Goal: Obtain resource: Download file/media

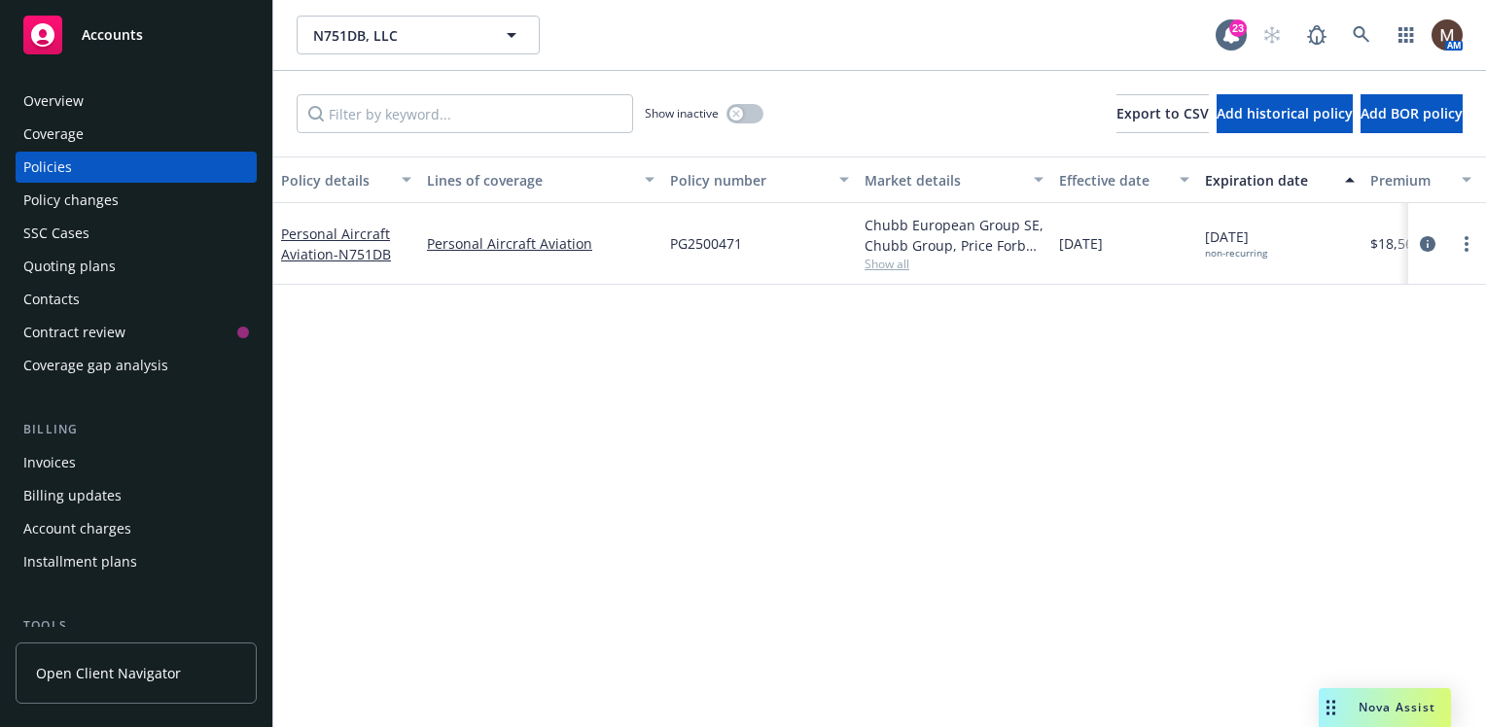
drag, startPoint x: 114, startPoint y: 36, endPoint x: 118, endPoint y: 49, distance: 13.2
click at [114, 36] on span "Accounts" at bounding box center [112, 35] width 61 height 16
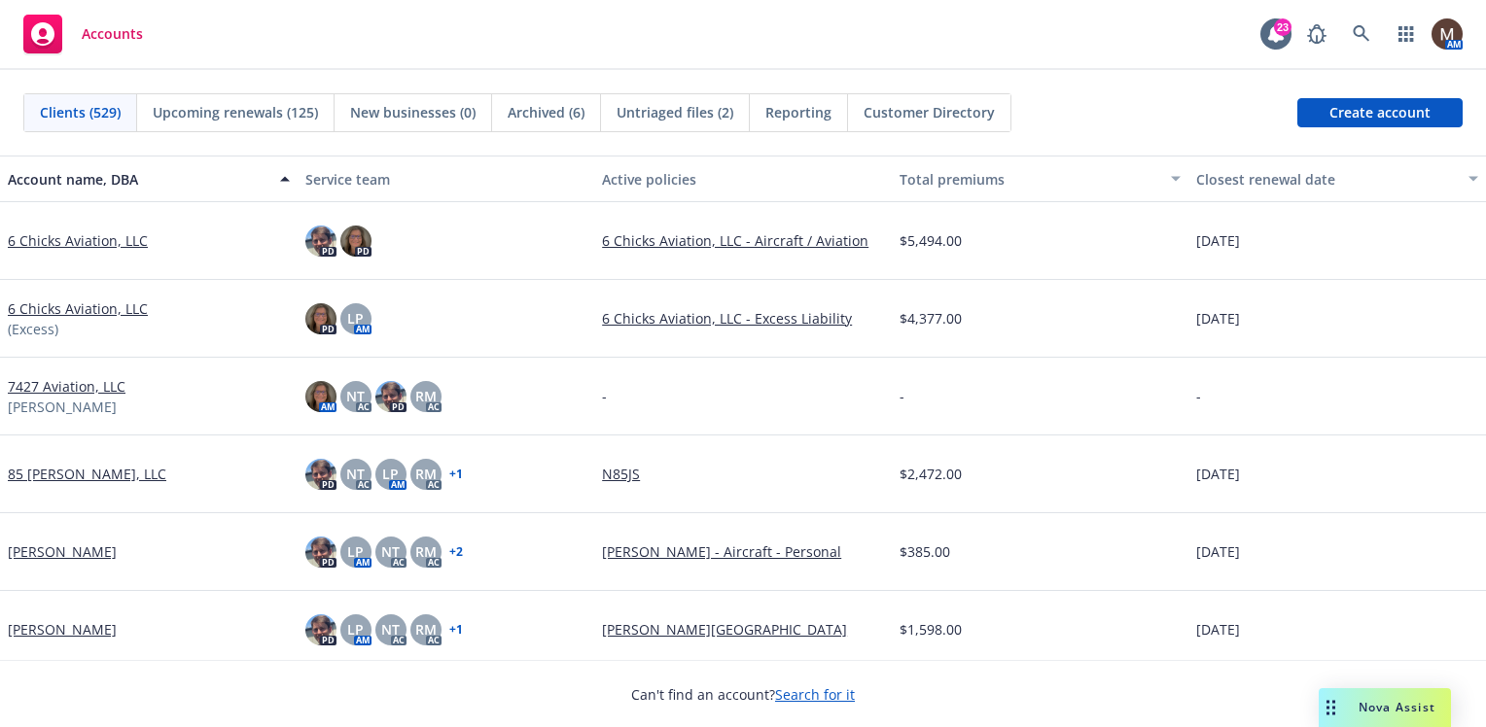
click at [209, 110] on span "Upcoming renewals (125)" at bounding box center [235, 112] width 165 height 20
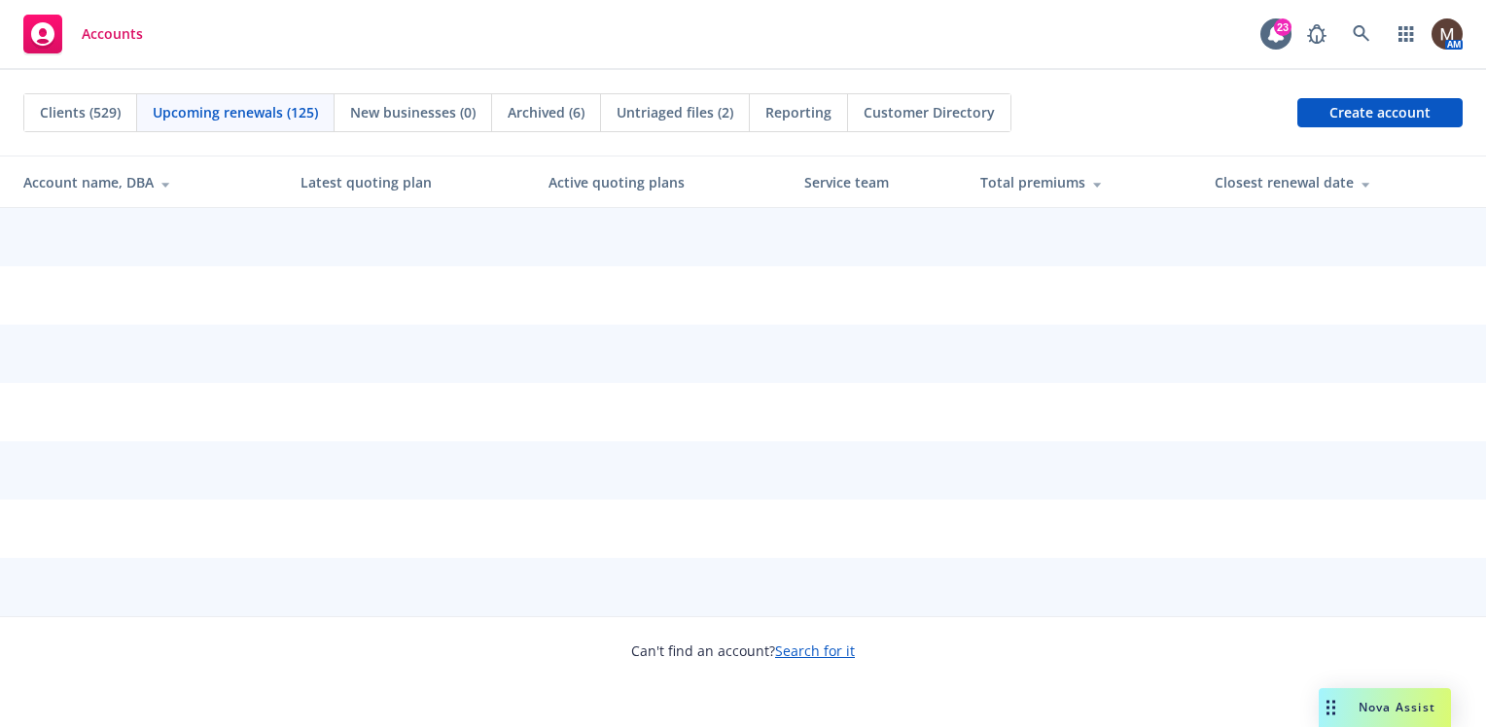
click at [238, 114] on span "Upcoming renewals (125)" at bounding box center [235, 112] width 165 height 20
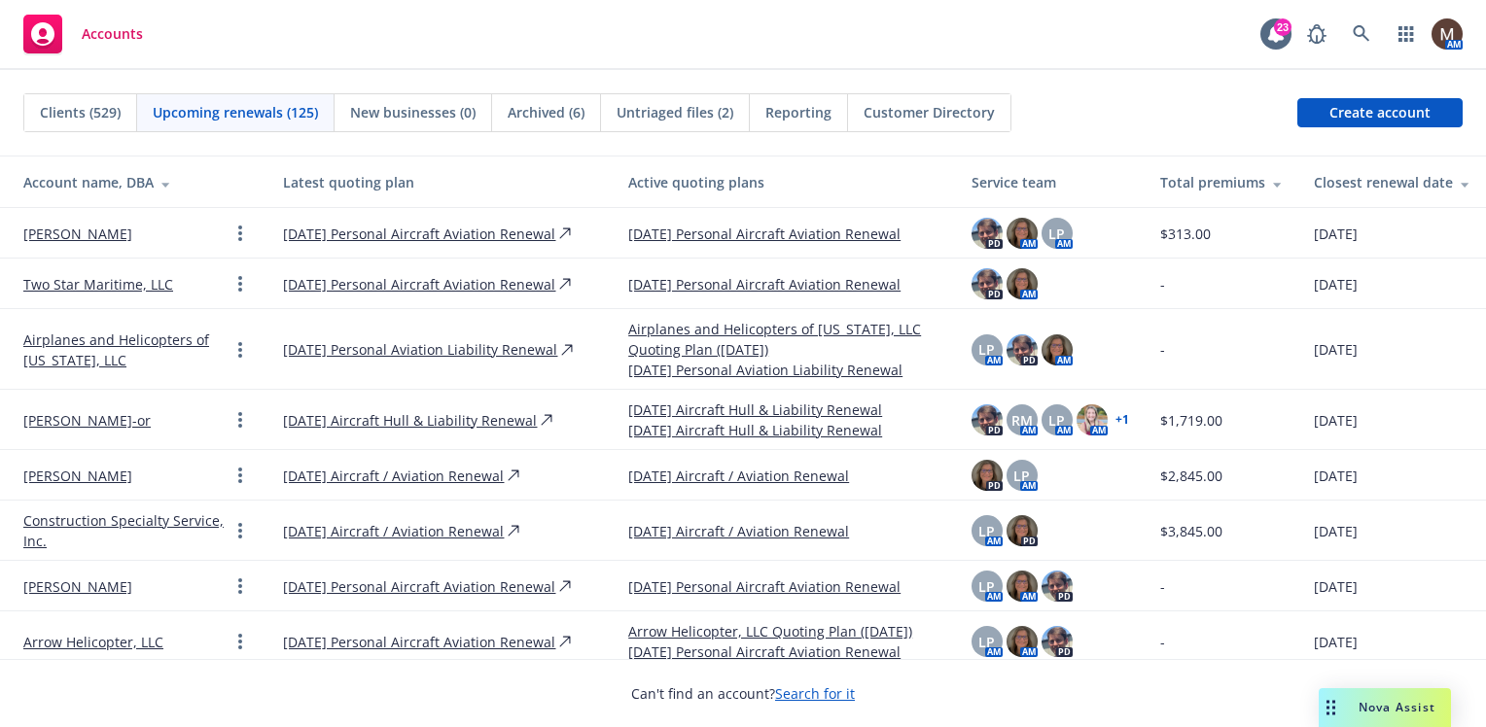
click at [262, 108] on span "Upcoming renewals (125)" at bounding box center [235, 112] width 165 height 20
click at [1350, 180] on div "Closest renewal date" at bounding box center [1392, 182] width 157 height 20
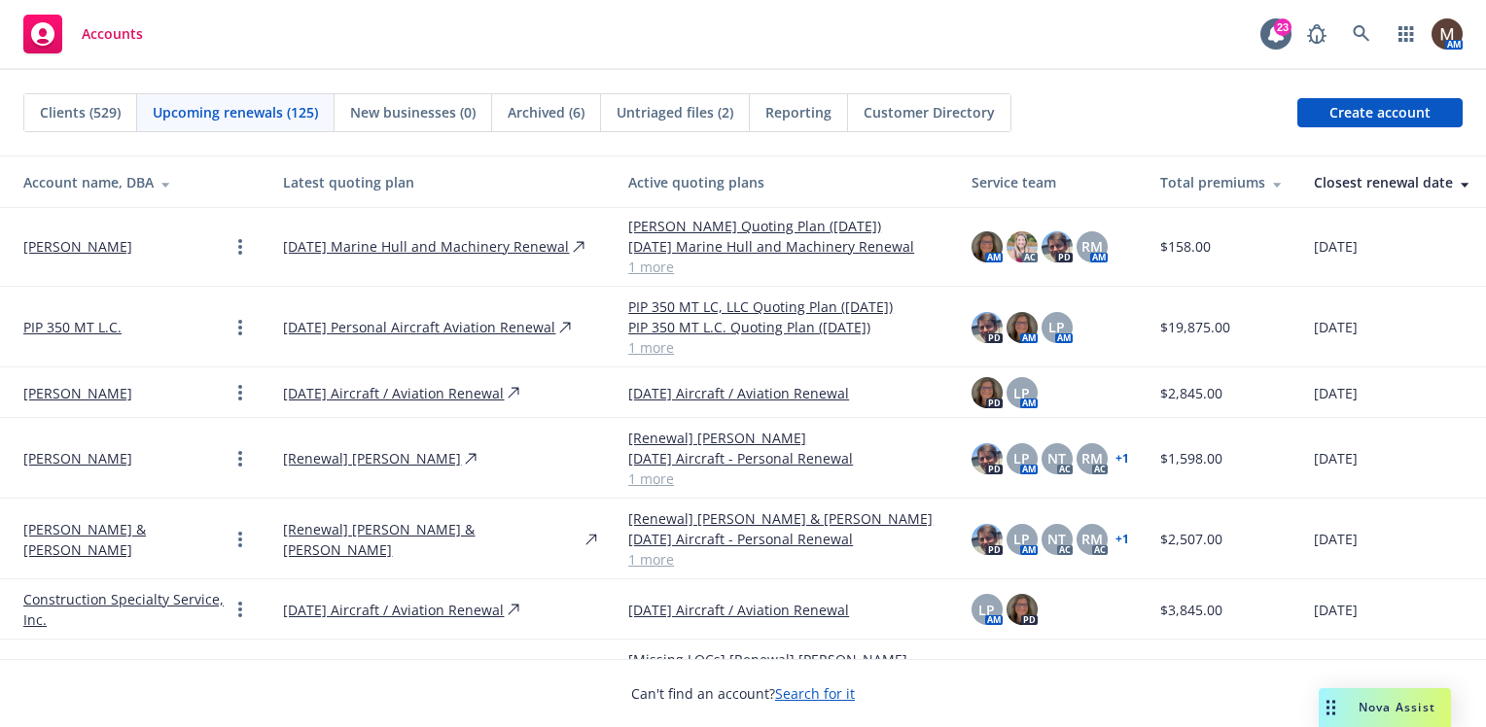
scroll to position [583, 0]
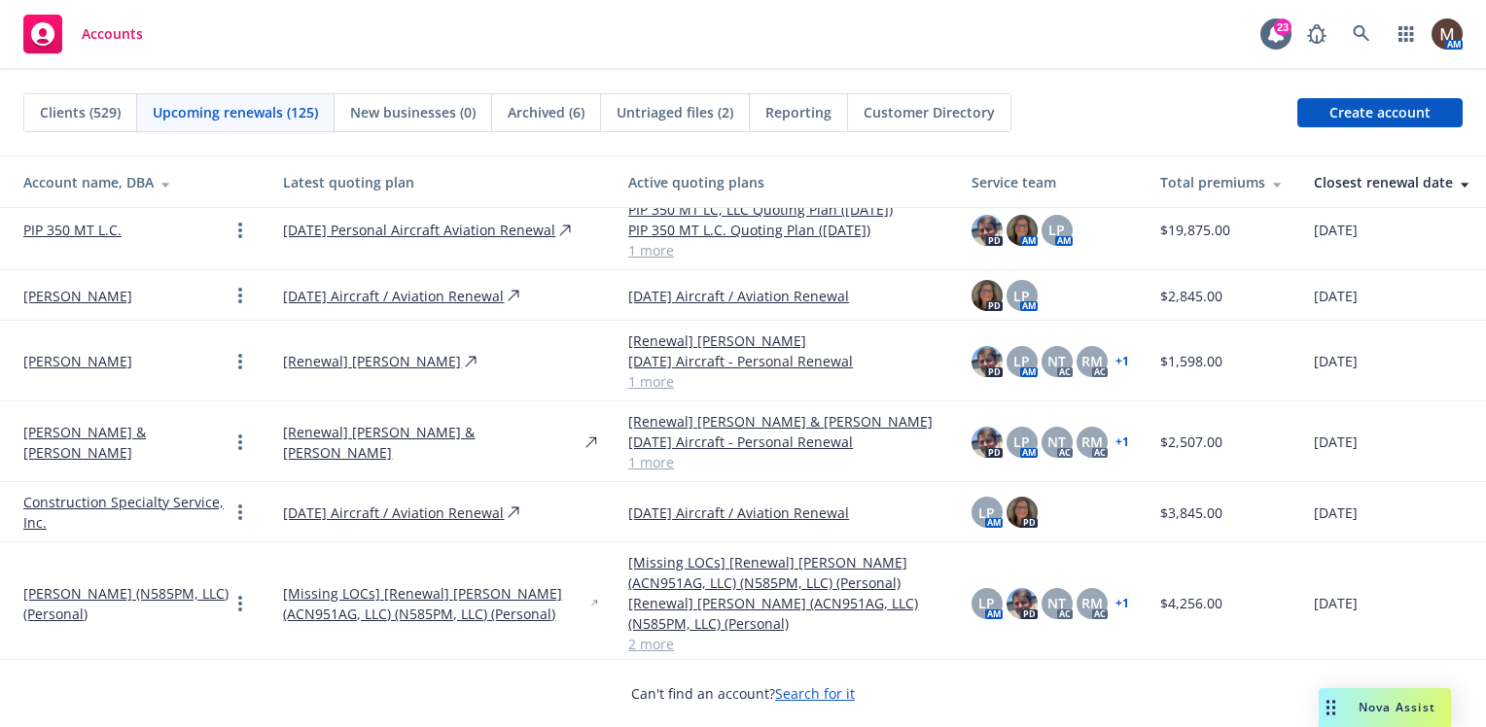
click at [132, 498] on link "Construction Specialty Service, Inc." at bounding box center [125, 512] width 205 height 41
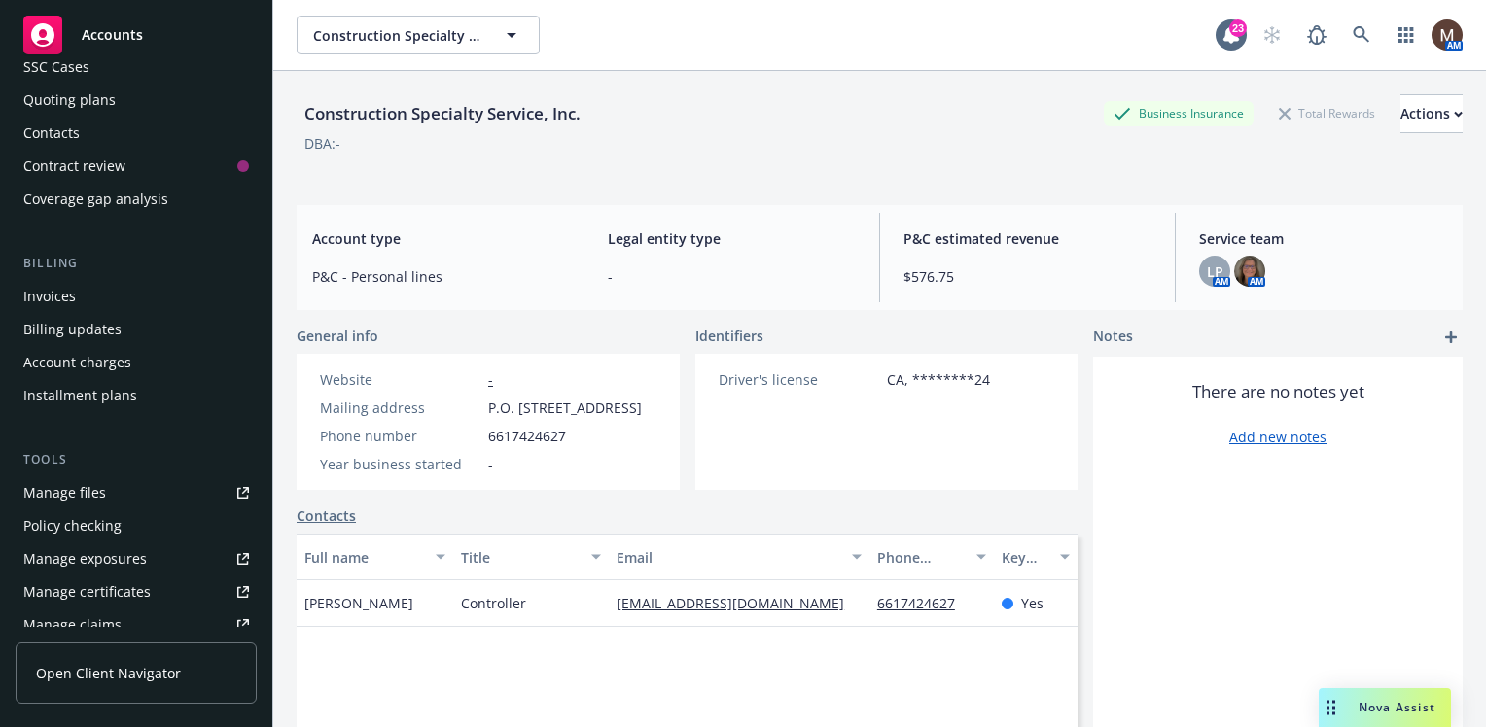
scroll to position [194, 0]
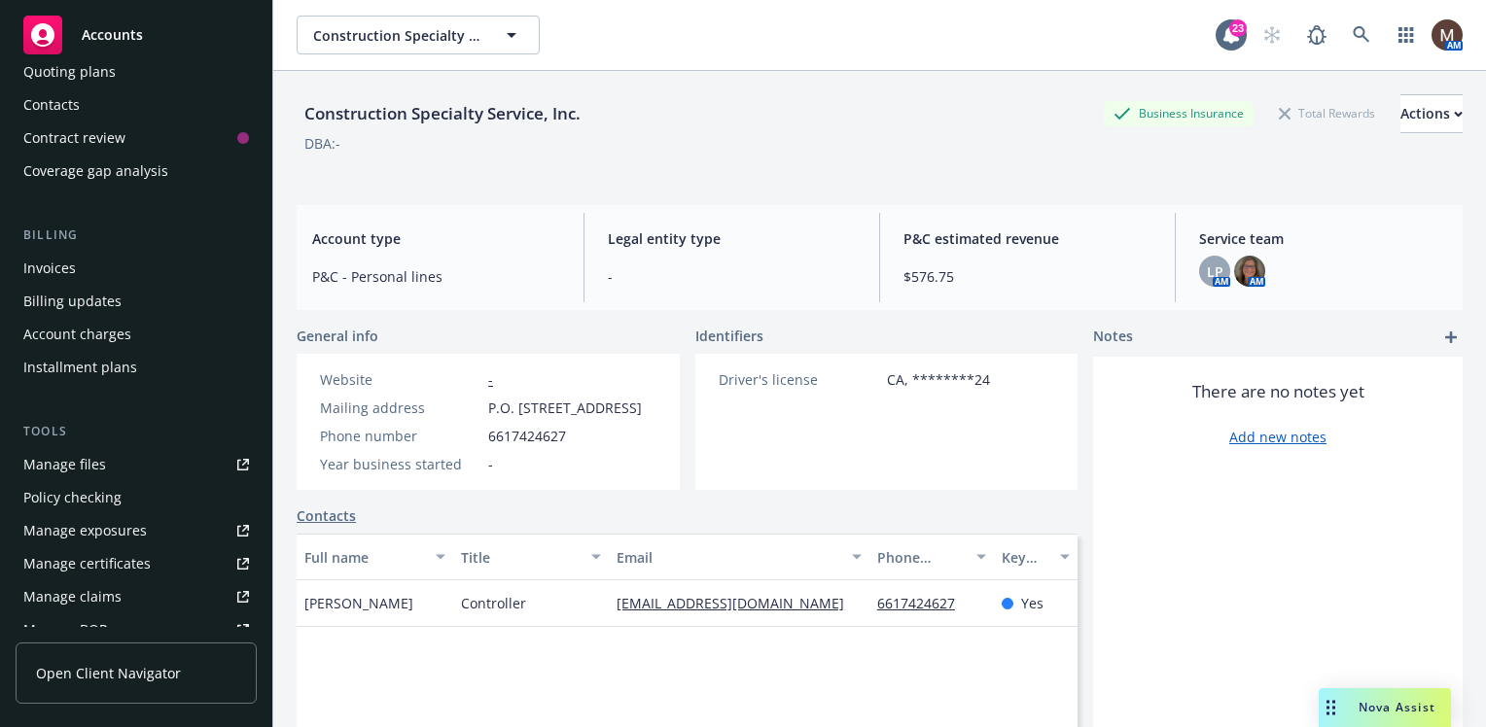
click at [97, 465] on div "Manage files" at bounding box center [64, 464] width 83 height 31
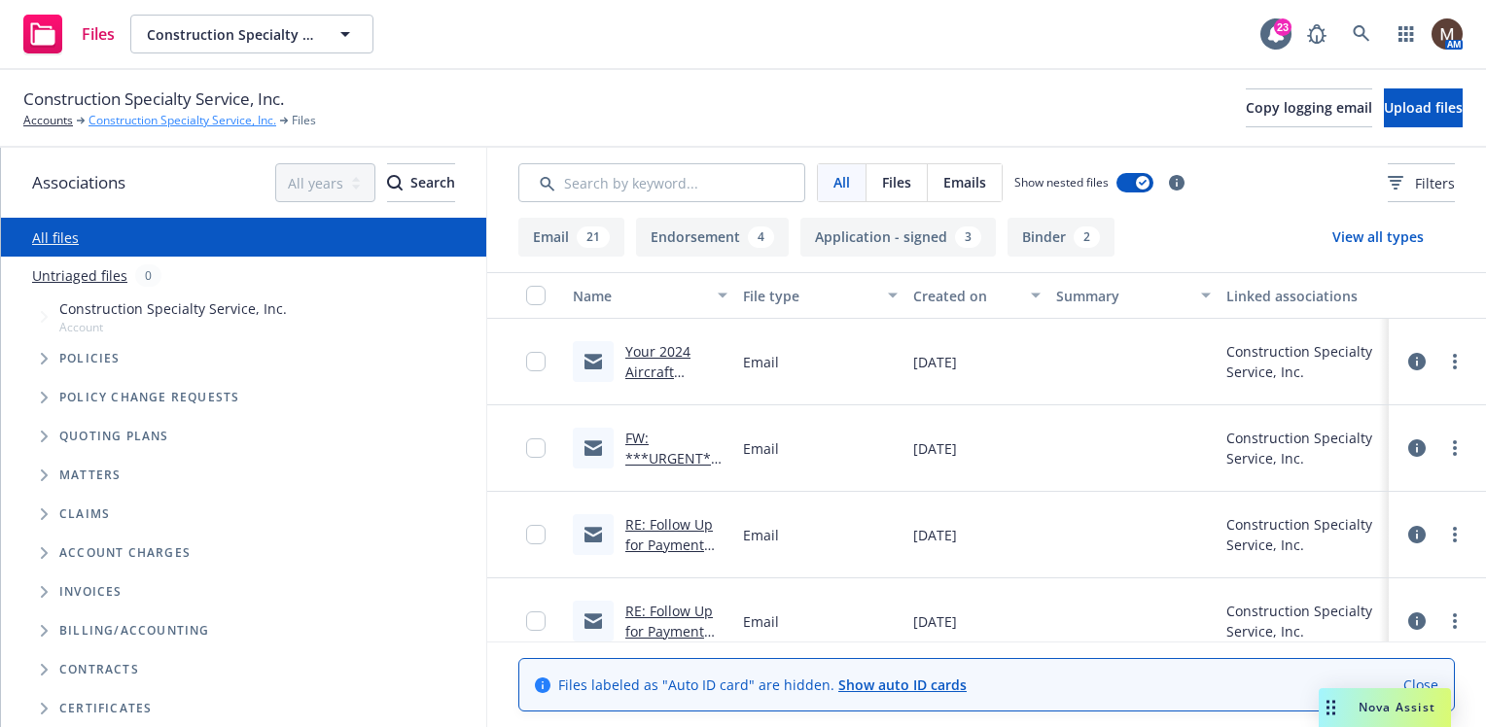
click at [228, 119] on link "Construction Specialty Service, Inc." at bounding box center [182, 121] width 188 height 18
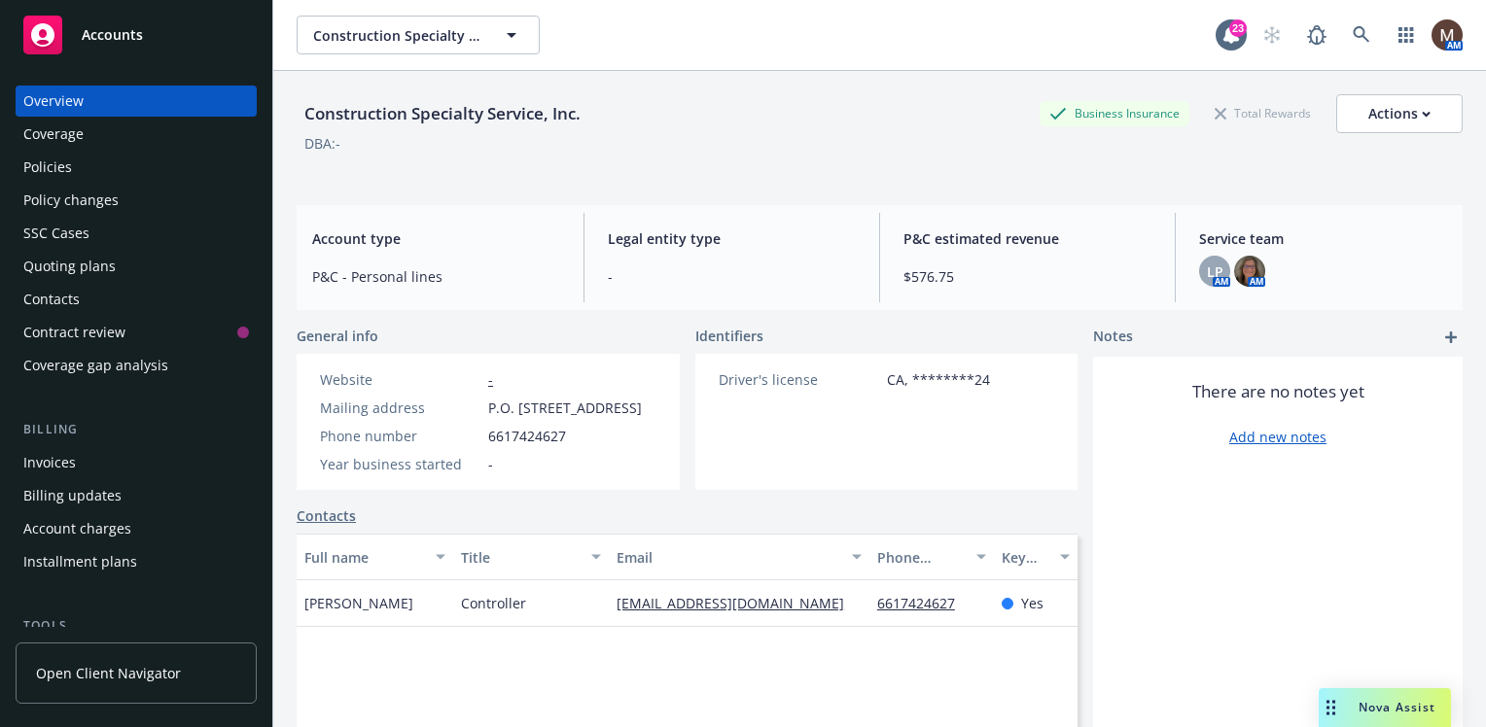
click at [67, 296] on div "Contacts" at bounding box center [51, 299] width 56 height 31
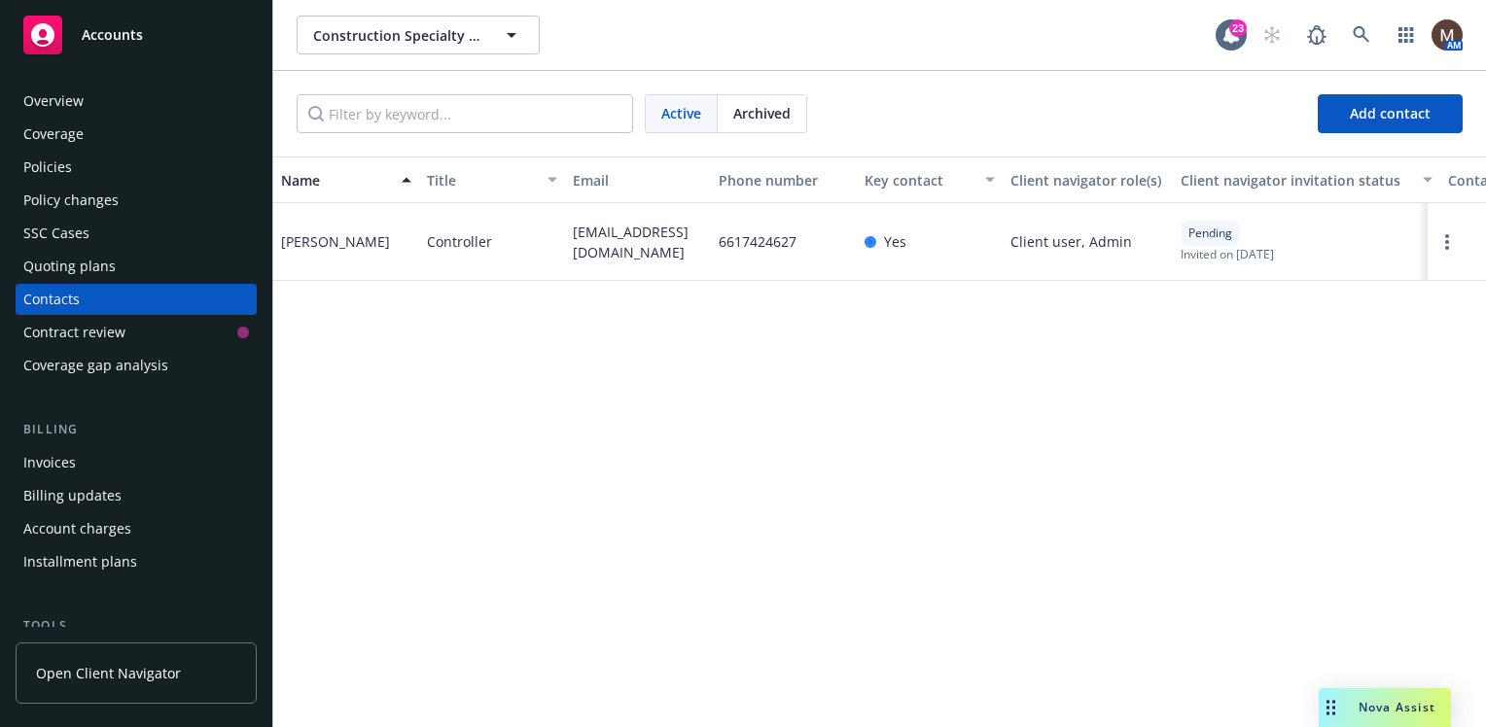
click at [59, 163] on div "Policies" at bounding box center [47, 167] width 49 height 31
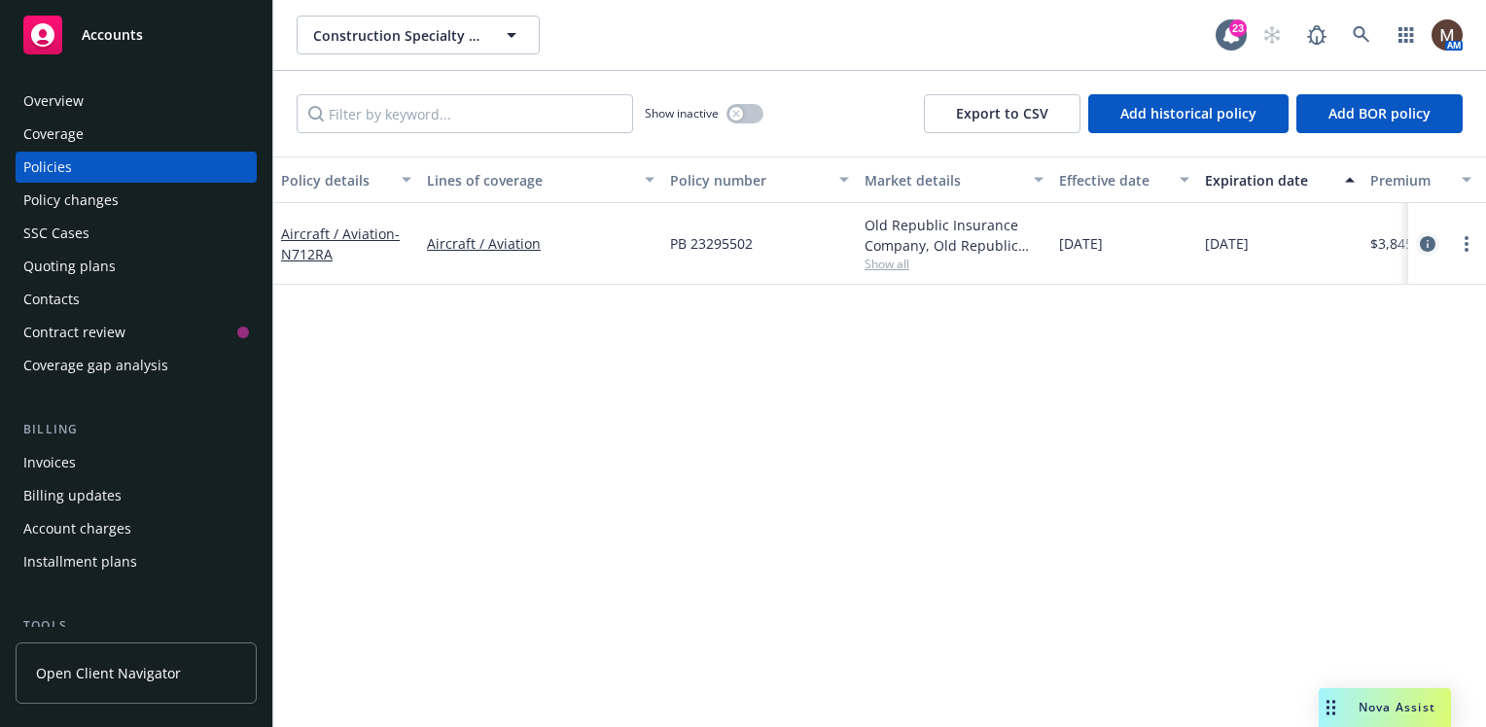
click at [1425, 240] on icon "circleInformation" at bounding box center [1428, 244] width 16 height 16
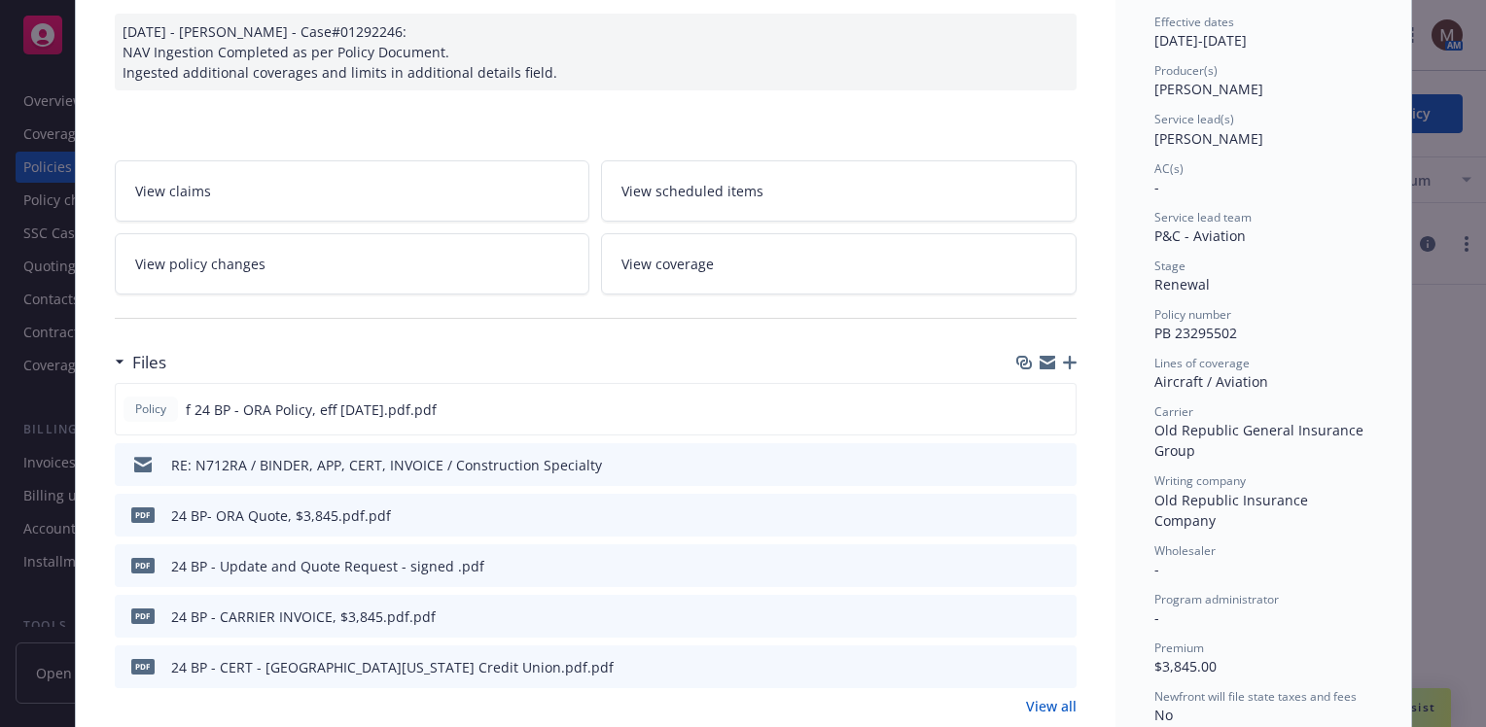
scroll to position [97, 0]
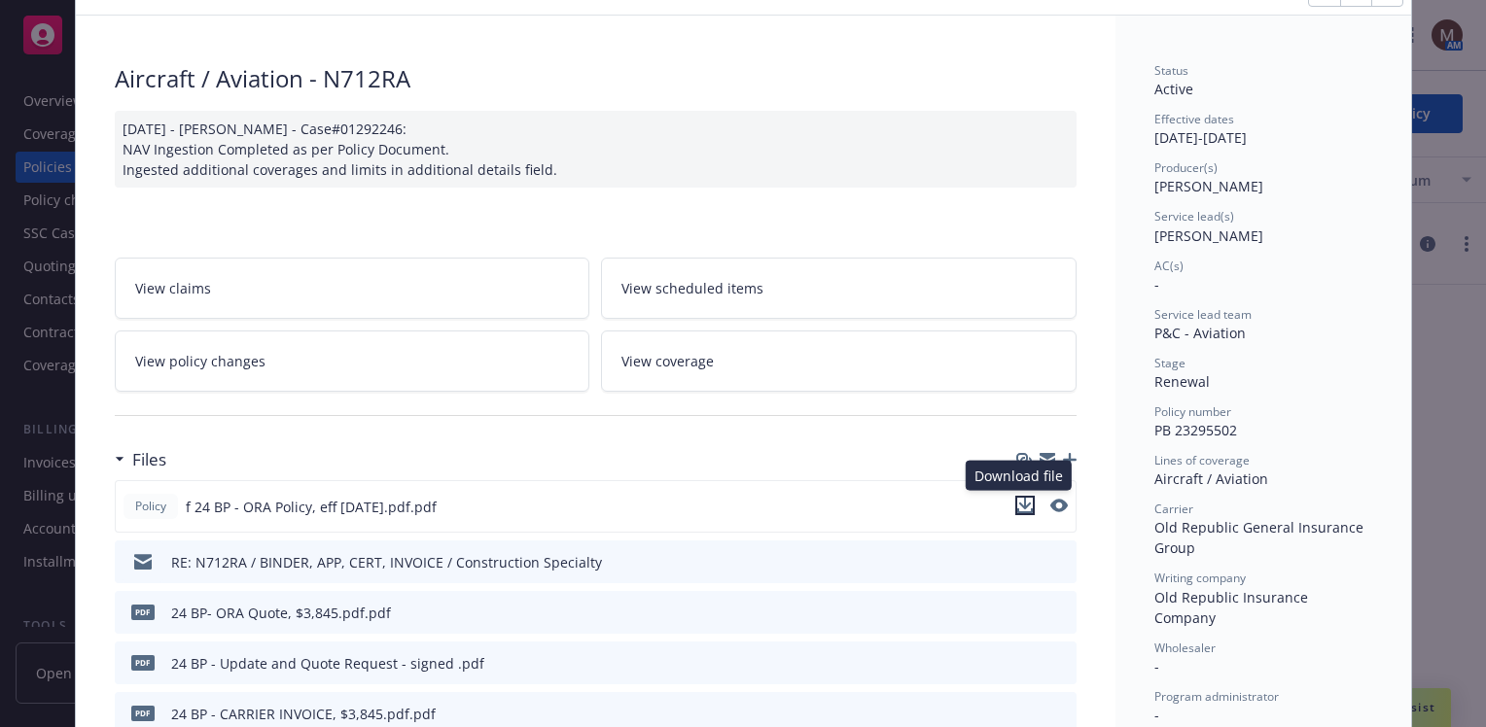
click at [1018, 503] on icon "download file" at bounding box center [1025, 506] width 16 height 16
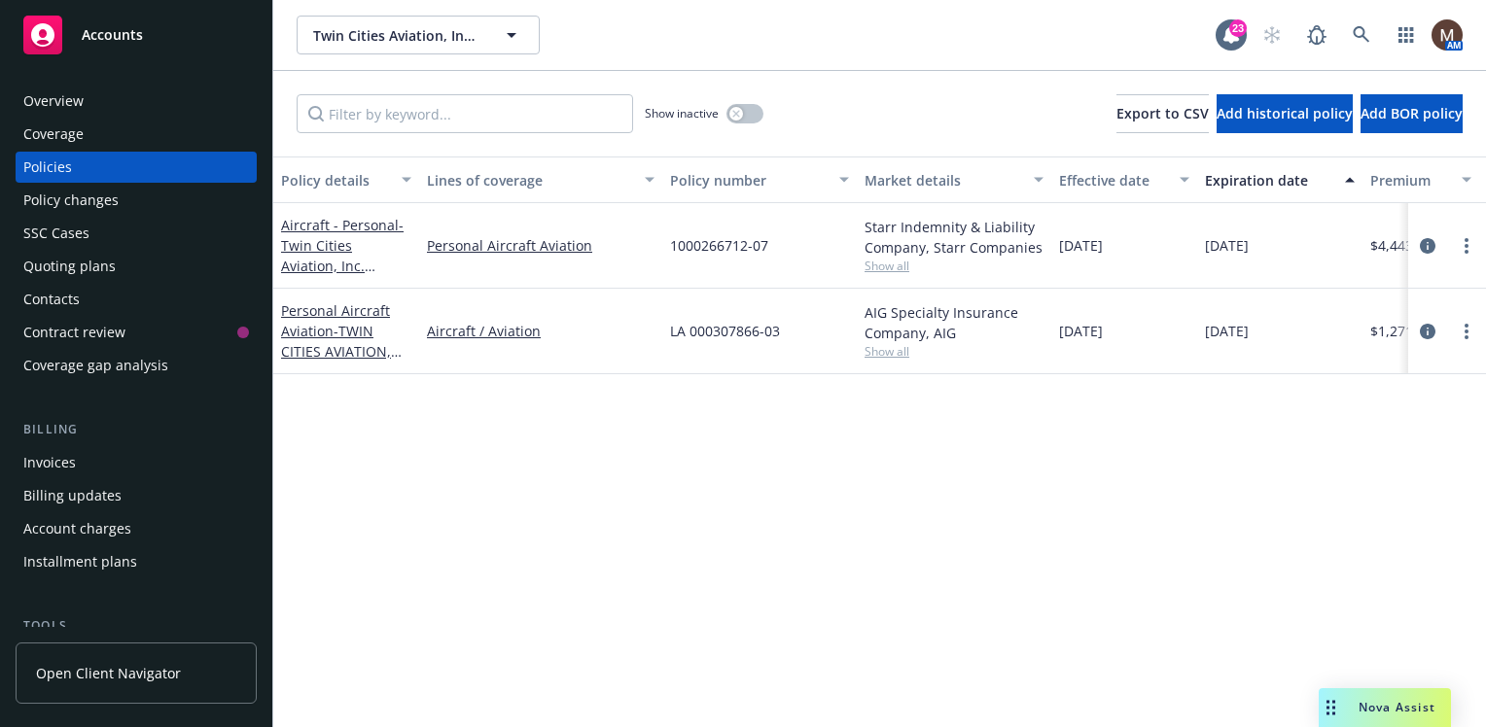
scroll to position [97, 0]
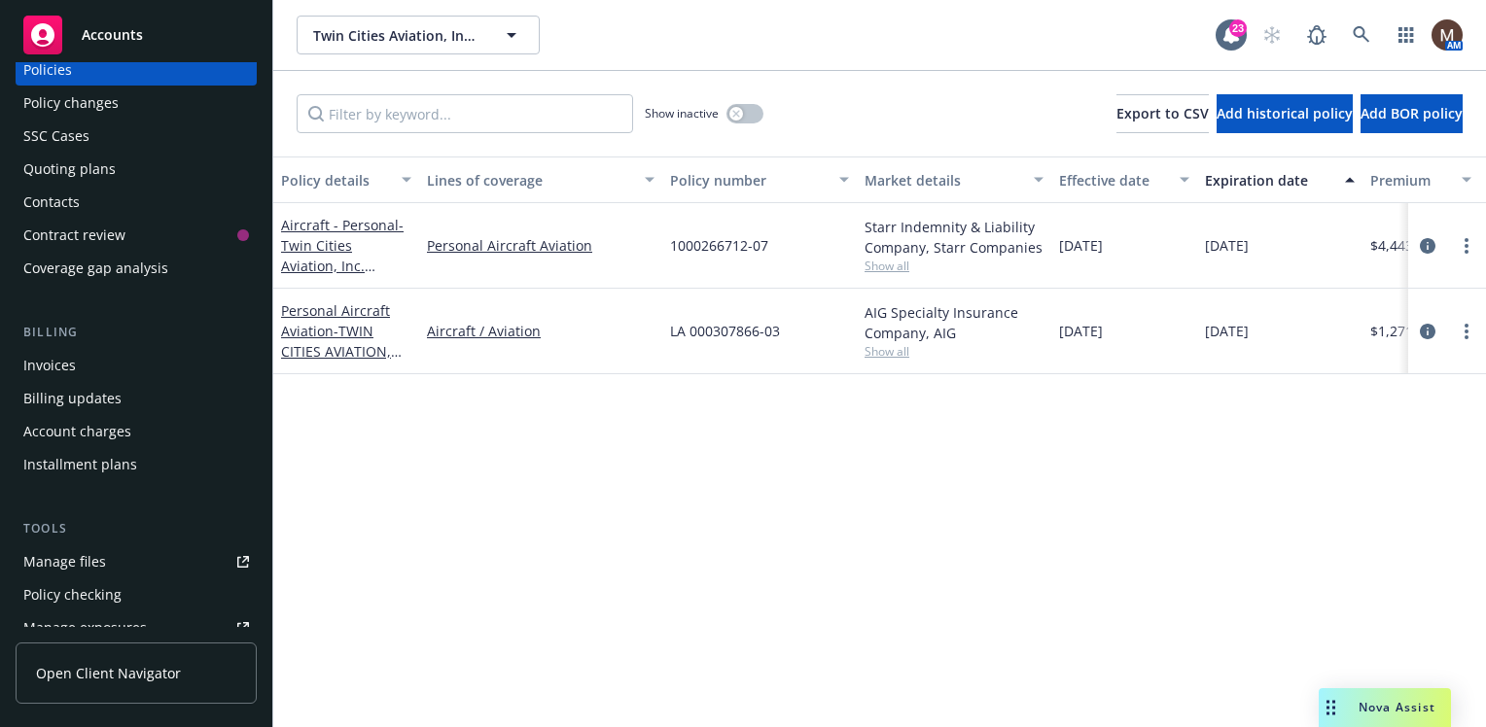
click at [82, 558] on div "Manage files" at bounding box center [64, 562] width 83 height 31
